Goal: Register for event/course: Sign up to attend an event or enroll in a course

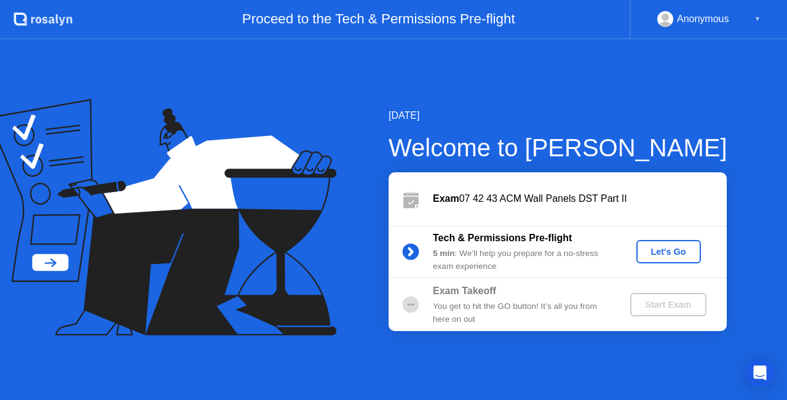
click at [653, 250] on div "Let's Go" at bounding box center [668, 252] width 55 height 10
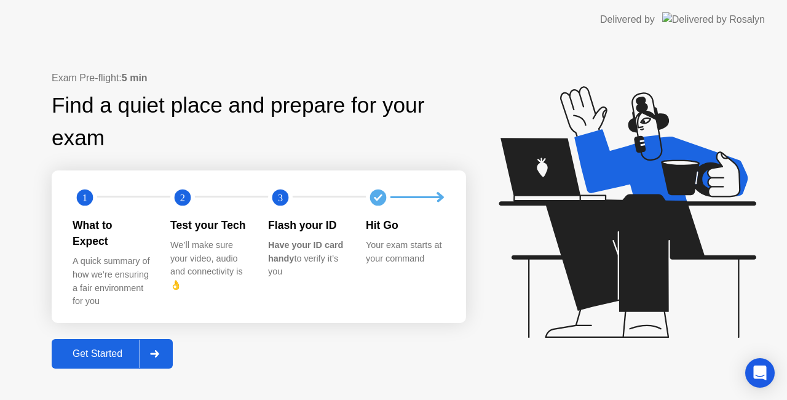
click at [116, 348] on div "Get Started" at bounding box center [97, 353] width 84 height 11
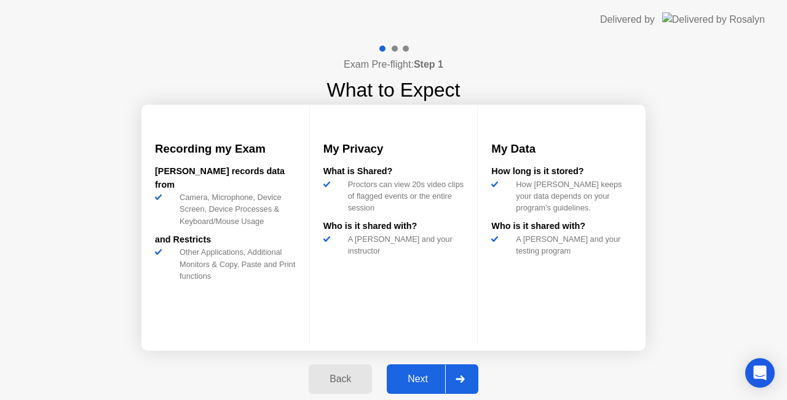
click at [428, 366] on button "Next" at bounding box center [433, 379] width 92 height 30
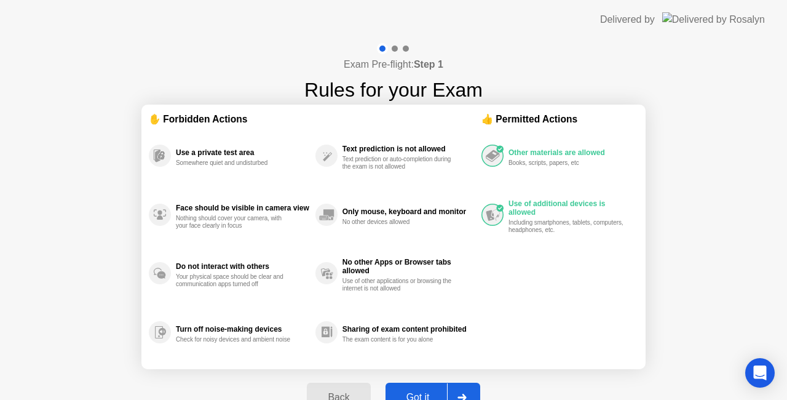
click at [416, 392] on div "Got it" at bounding box center [418, 397] width 58 height 11
select select "**********"
select select "*******"
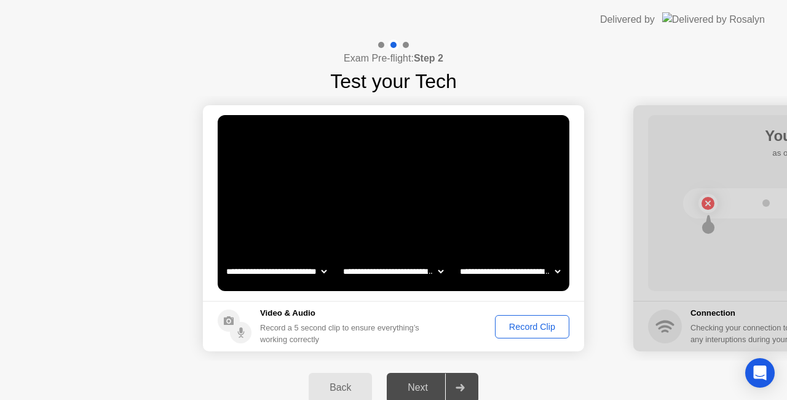
click at [526, 322] on div "Record Clip" at bounding box center [532, 327] width 66 height 10
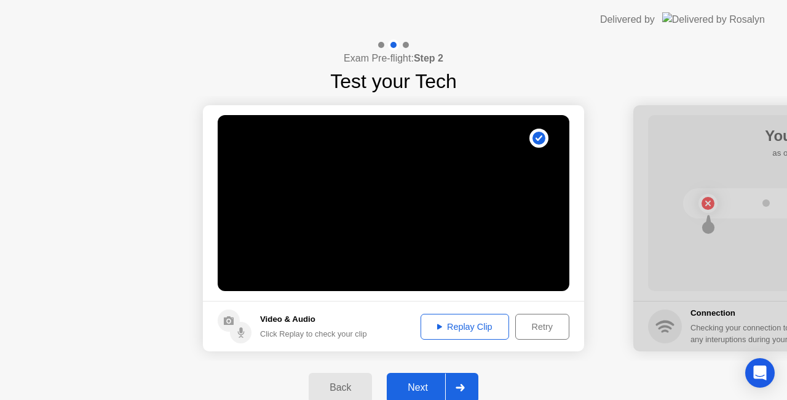
click at [480, 327] on div "Replay Clip" at bounding box center [465, 327] width 80 height 10
click at [423, 382] on div "Next" at bounding box center [417, 387] width 55 height 11
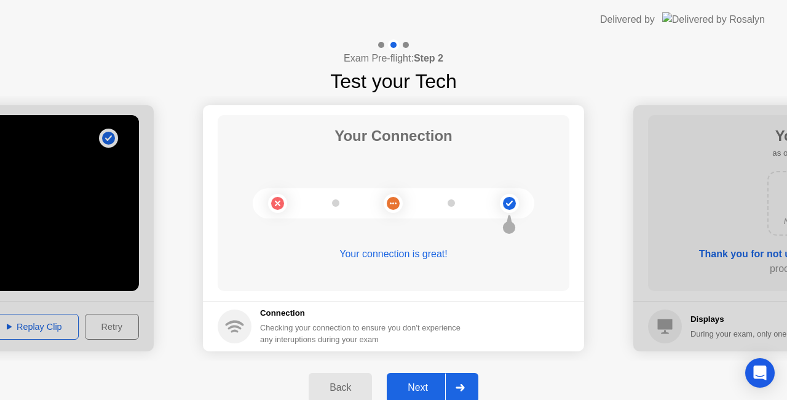
click at [398, 377] on button "Next" at bounding box center [433, 388] width 92 height 30
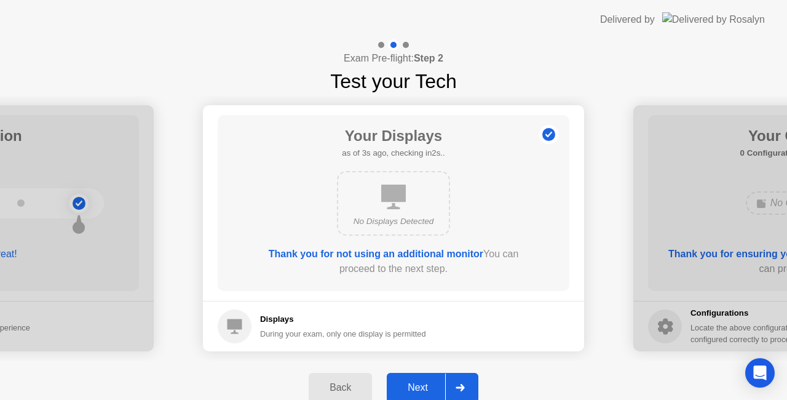
click at [414, 379] on button "Next" at bounding box center [433, 388] width 92 height 30
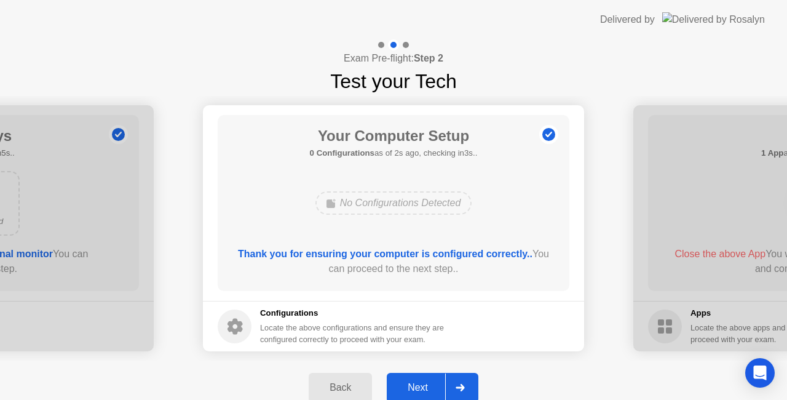
click at [414, 379] on button "Next" at bounding box center [433, 388] width 92 height 30
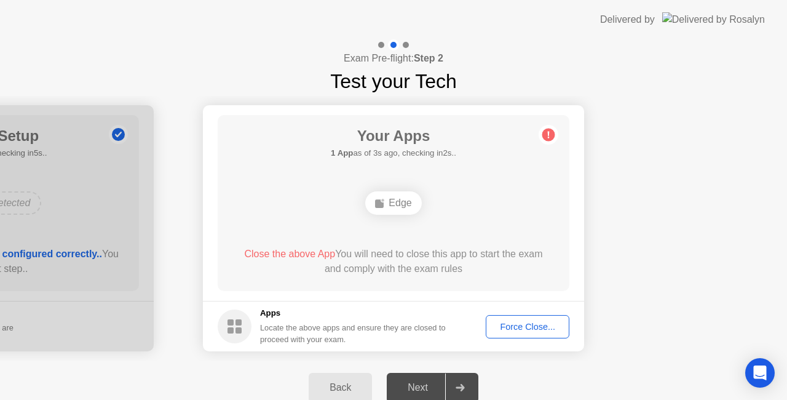
click at [500, 326] on div "Force Close..." at bounding box center [527, 327] width 75 height 10
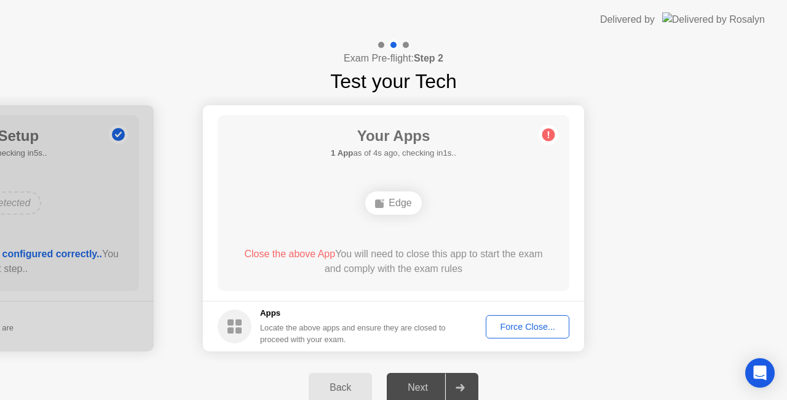
click at [390, 204] on div "Edge" at bounding box center [393, 202] width 56 height 23
click at [507, 322] on div "Force Close..." at bounding box center [527, 327] width 75 height 10
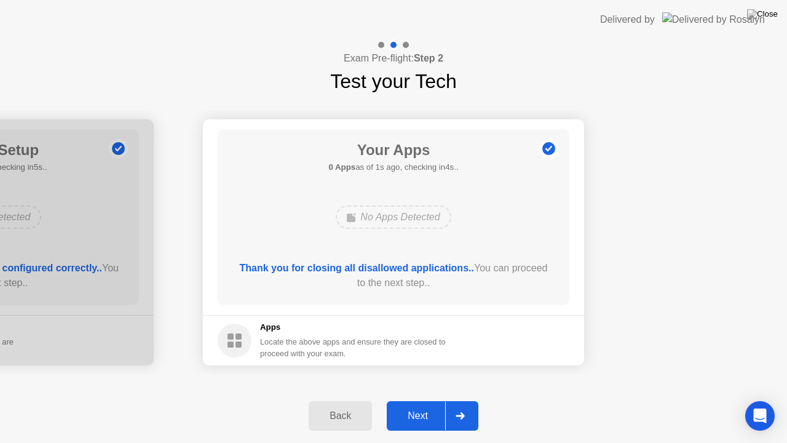
click at [423, 399] on div "Next" at bounding box center [417, 415] width 55 height 11
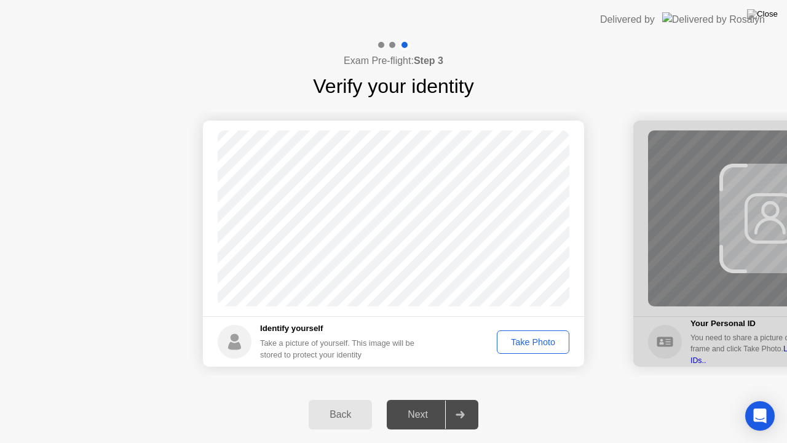
click at [529, 343] on div "Take Photo" at bounding box center [533, 342] width 64 height 10
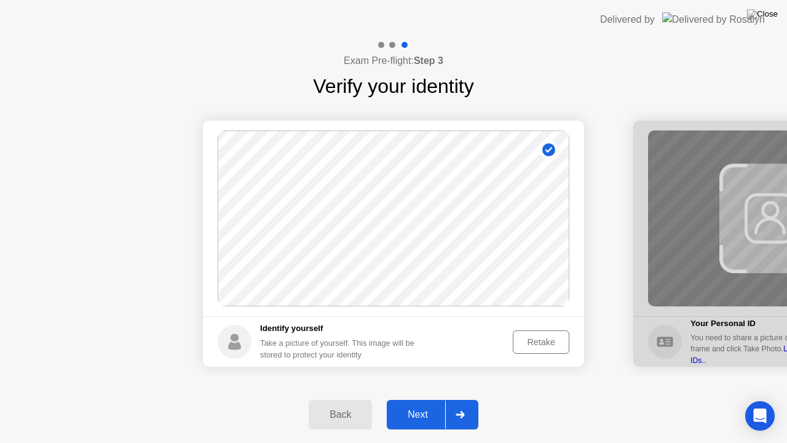
click at [427, 399] on div "Next" at bounding box center [417, 414] width 55 height 11
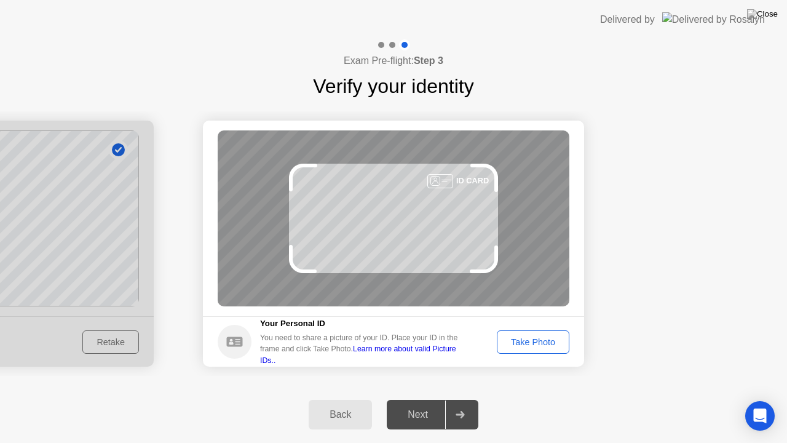
click at [524, 339] on div "Take Photo" at bounding box center [533, 342] width 64 height 10
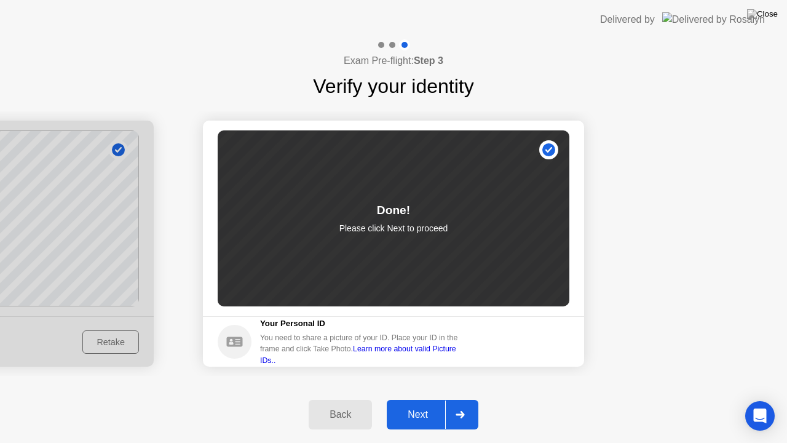
click at [439, 399] on div "Next" at bounding box center [417, 414] width 55 height 11
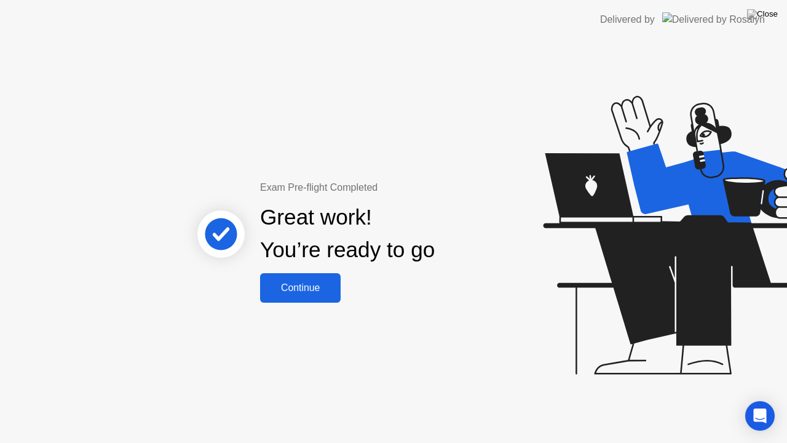
click at [298, 286] on div "Continue" at bounding box center [300, 287] width 73 height 11
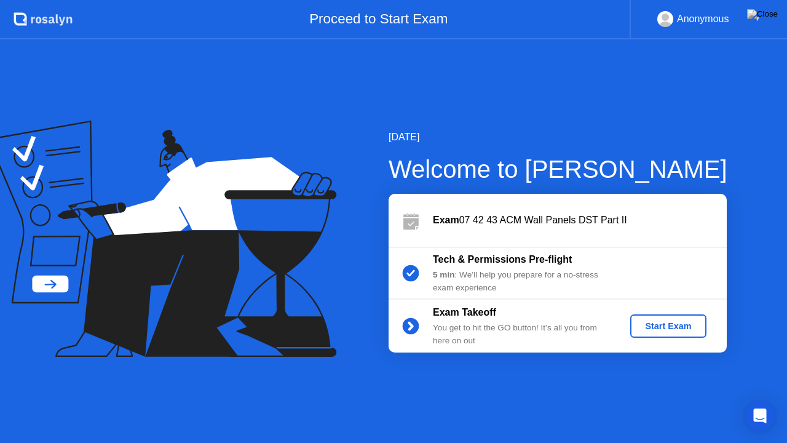
click at [658, 330] on div "Start Exam" at bounding box center [668, 326] width 66 height 10
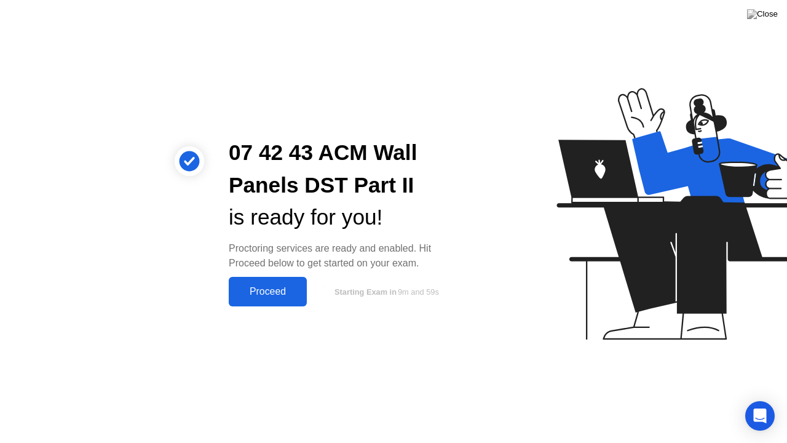
click at [281, 286] on div "Proceed" at bounding box center [267, 291] width 71 height 11
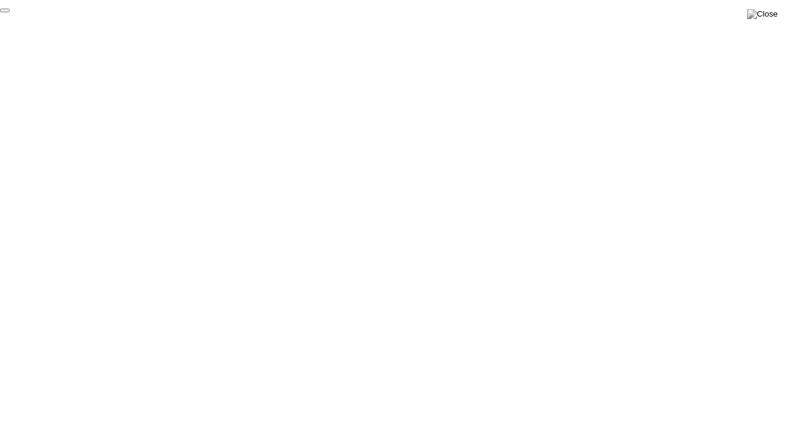
click div "End Proctoring Session"
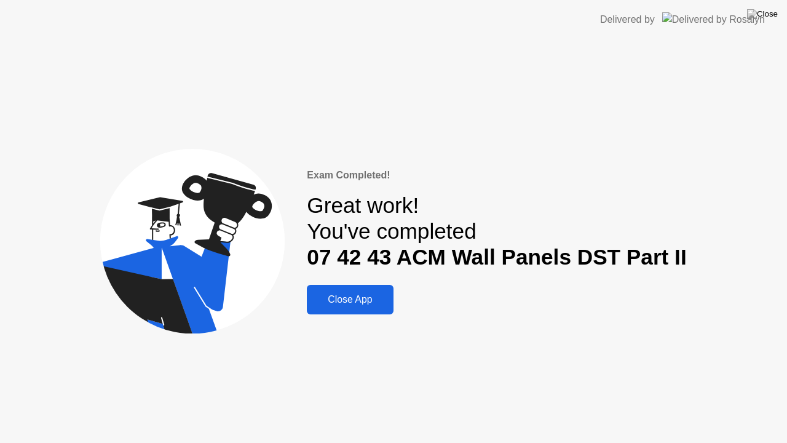
click at [360, 301] on div "Close App" at bounding box center [349, 299] width 79 height 11
